Goal: Use online tool/utility

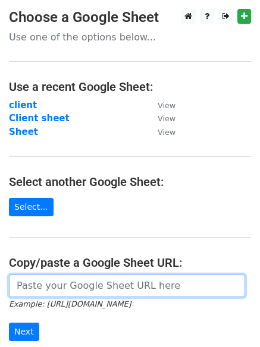
click at [73, 285] on input "url" at bounding box center [127, 286] width 236 height 23
paste input "https://docs.google.com/spreadsheets/d/1uo8kbNSILIjOGFA0FcBLsjC8Xd6CY2M8n6Ew-GO…"
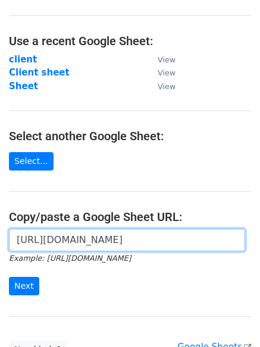
scroll to position [62, 0]
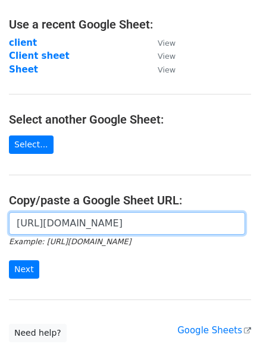
type input "https://docs.google.com/spreadsheets/d/1uo8kbNSILIjOGFA0FcBLsjC8Xd6CY2M8n6Ew-GO…"
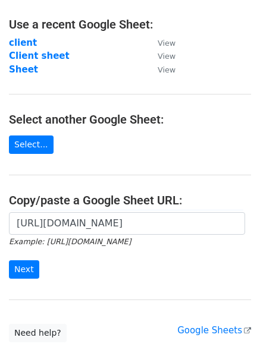
click at [30, 257] on form "https://docs.google.com/spreadsheets/d/1uo8kbNSILIjOGFA0FcBLsjC8Xd6CY2M8n6Ew-GO…" at bounding box center [130, 245] width 242 height 67
click at [27, 263] on input "Next" at bounding box center [24, 269] width 30 height 18
